Goal: Information Seeking & Learning: Learn about a topic

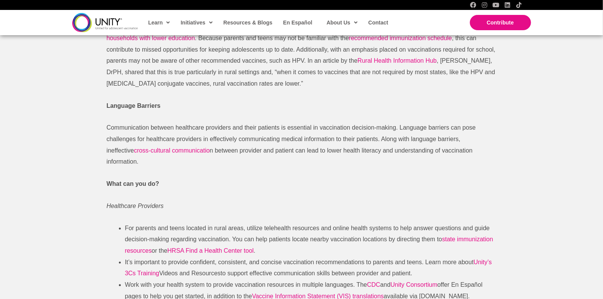
scroll to position [589, 0]
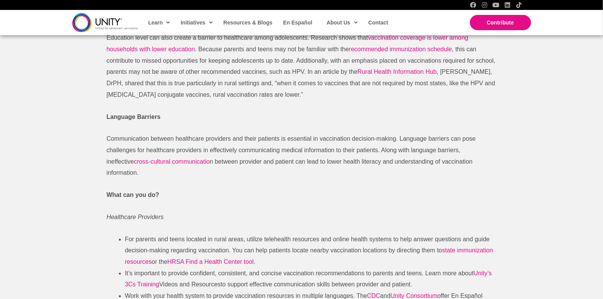
click at [584, 145] on div "Barriers to Vaccination Among Adolescents and How You Can Help Published June 1…" at bounding box center [301, 109] width 603 height 1302
drag, startPoint x: 588, startPoint y: 129, endPoint x: 588, endPoint y: 125, distance: 4.6
click at [588, 124] on div "Barriers to Vaccination Among Adolescents and How You Can Help Published June 1…" at bounding box center [301, 109] width 603 height 1302
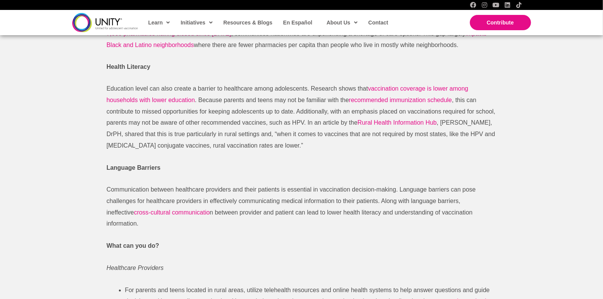
scroll to position [537, 0]
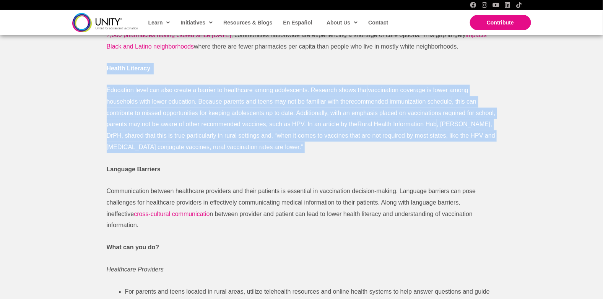
drag, startPoint x: 107, startPoint y: 66, endPoint x: 305, endPoint y: 148, distance: 214.8
click at [305, 148] on div "The US Department of Health and Human Services, Office of Disease Prevention an…" at bounding box center [302, 189] width 390 height 769
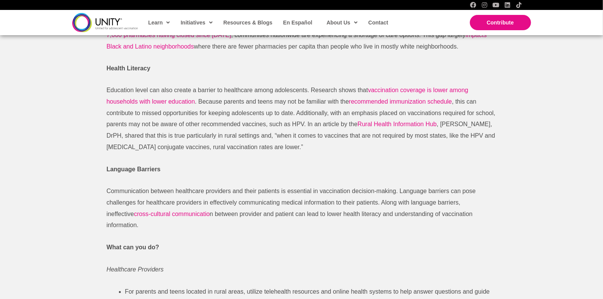
click at [179, 160] on div "The US Department of Health and Human Services, Office of Disease Prevention an…" at bounding box center [302, 189] width 390 height 769
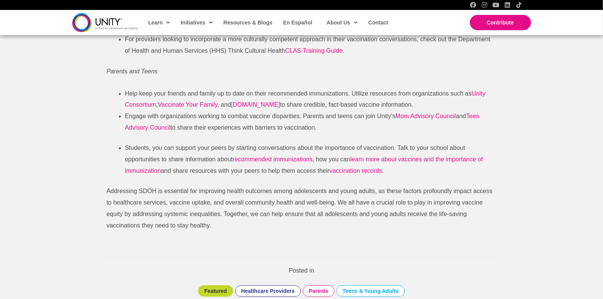
scroll to position [865, 0]
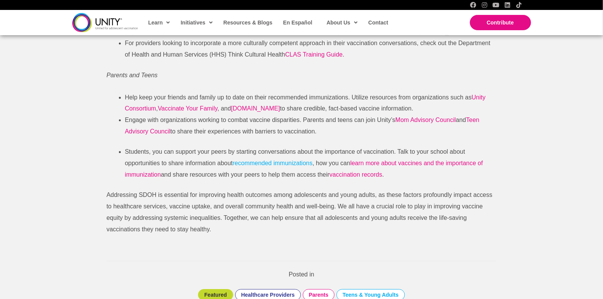
click at [274, 160] on span "recommended immunizations" at bounding box center [273, 163] width 80 height 7
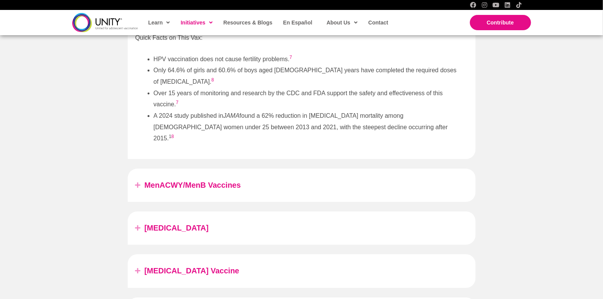
scroll to position [1055, 0]
